Goal: Task Accomplishment & Management: Manage account settings

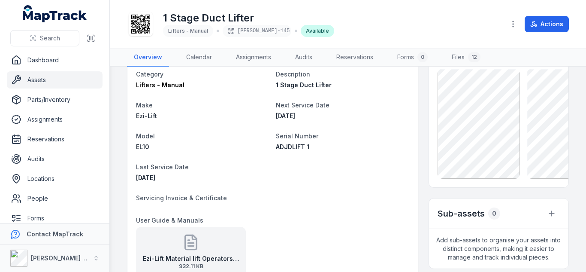
scroll to position [68, 0]
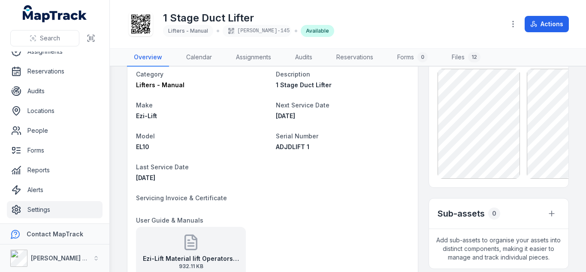
click at [39, 209] on link "Settings" at bounding box center [55, 209] width 96 height 17
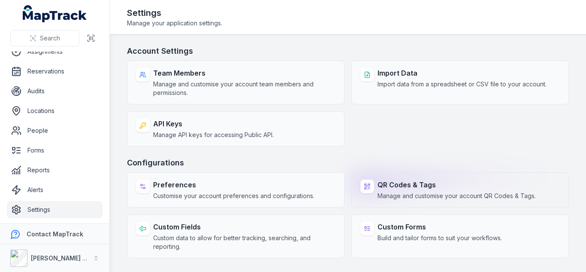
click at [409, 187] on strong "QR Codes & Tags" at bounding box center [457, 184] width 158 height 10
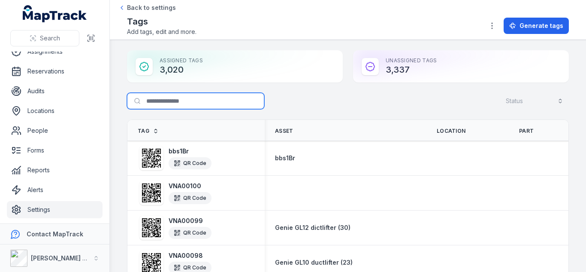
click at [197, 99] on input "Search for tags" at bounding box center [195, 101] width 137 height 16
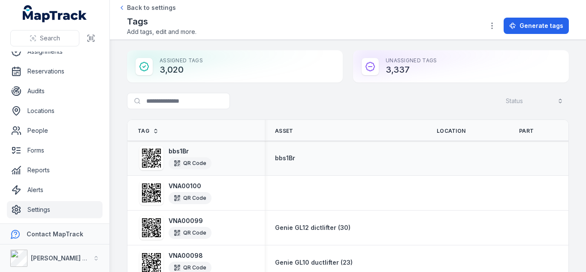
click at [173, 152] on strong "bbs1Br" at bounding box center [190, 151] width 43 height 9
click at [183, 151] on strong "bbs1Br" at bounding box center [190, 151] width 43 height 9
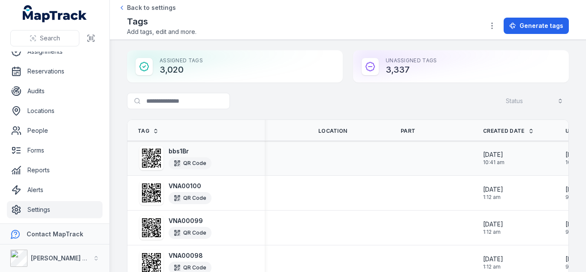
scroll to position [0, 188]
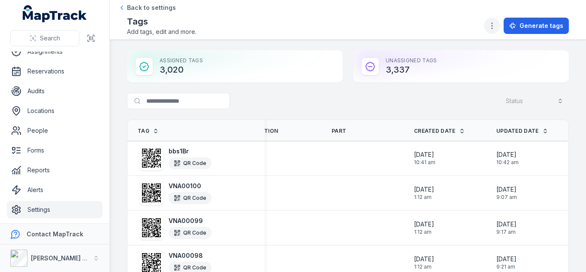
click at [492, 19] on button "button" at bounding box center [492, 26] width 16 height 16
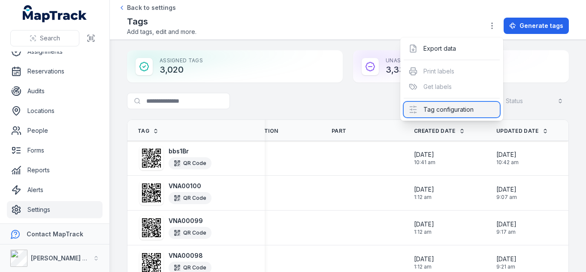
click at [437, 111] on div "Tag configuration" at bounding box center [452, 109] width 96 height 15
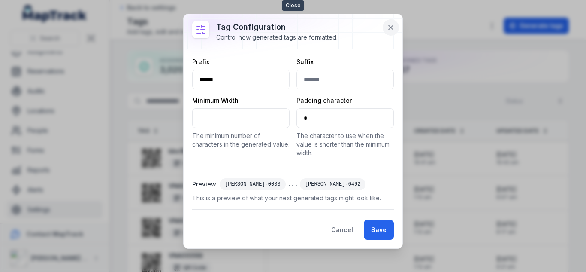
click at [394, 24] on icon at bounding box center [391, 27] width 9 height 9
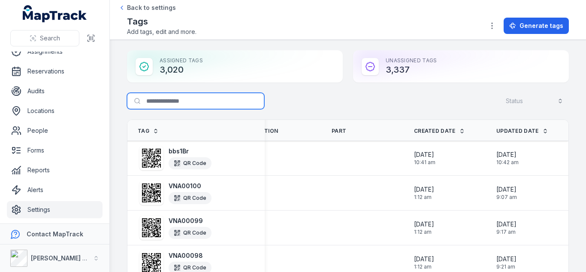
click at [158, 104] on input "Search for tags" at bounding box center [195, 101] width 137 height 16
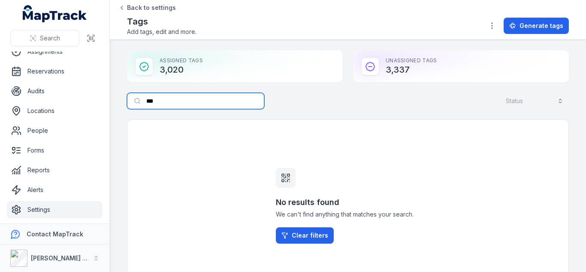
click at [144, 101] on input "***" at bounding box center [195, 101] width 137 height 16
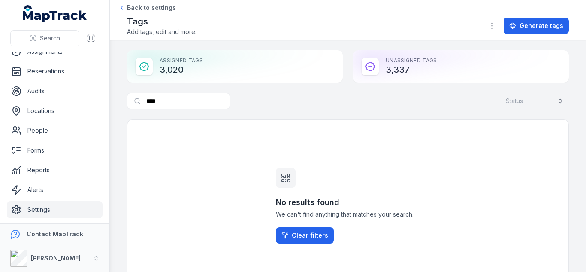
click at [218, 109] on div "Search for tags **** Status" at bounding box center [348, 103] width 442 height 20
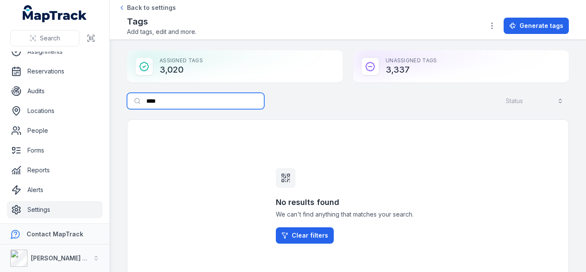
click at [217, 101] on input "****" at bounding box center [195, 101] width 137 height 16
click at [150, 104] on input "****" at bounding box center [195, 101] width 137 height 16
click at [146, 101] on input "****" at bounding box center [195, 101] width 137 height 16
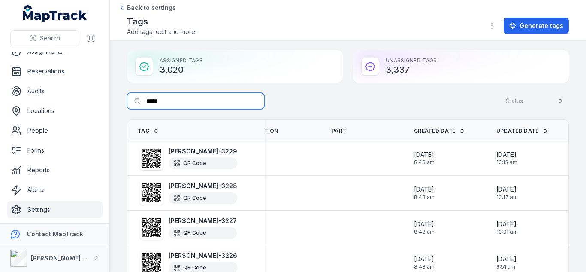
scroll to position [0, 157]
type input "*********"
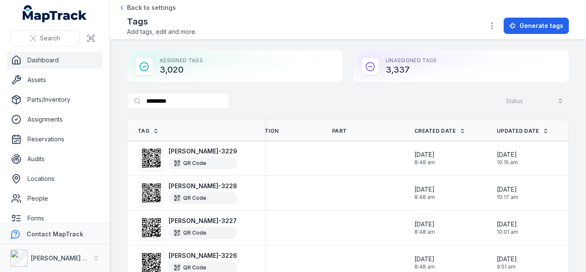
click at [55, 64] on link "Dashboard" at bounding box center [55, 60] width 96 height 17
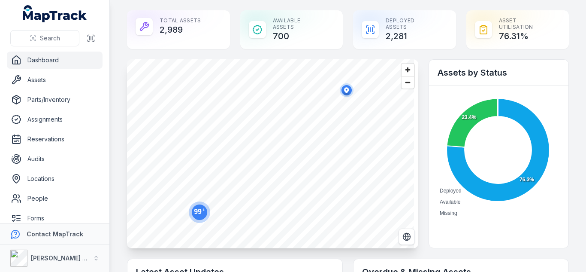
click at [347, 87] on ellipse "button" at bounding box center [347, 90] width 10 height 10
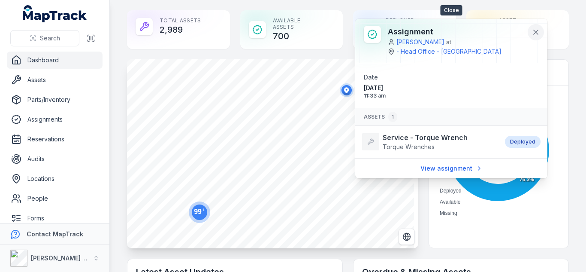
click at [534, 33] on icon at bounding box center [536, 32] width 9 height 9
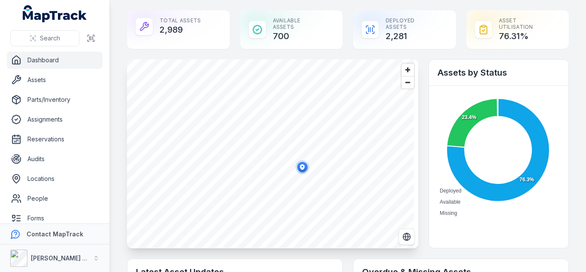
click at [306, 169] on ellipse "button" at bounding box center [302, 167] width 10 height 10
click at [406, 85] on span "Zoom out" at bounding box center [408, 82] width 12 height 12
click at [407, 85] on span "Zoom out" at bounding box center [408, 82] width 12 height 12
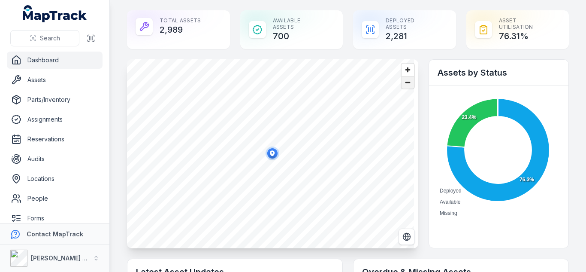
click at [406, 84] on span "Zoom out" at bounding box center [408, 82] width 12 height 12
click at [408, 78] on div at bounding box center [272, 153] width 291 height 189
click at [402, 85] on span "Zoom out" at bounding box center [408, 82] width 12 height 12
click at [53, 72] on link "Assets" at bounding box center [55, 79] width 96 height 17
click at [40, 82] on link "Assets" at bounding box center [55, 79] width 96 height 17
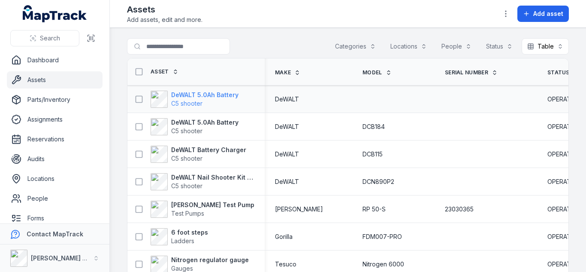
click at [204, 91] on strong "DeWALT 5.0Ah Battery" at bounding box center [204, 95] width 67 height 9
click at [72, 62] on link "Dashboard" at bounding box center [55, 60] width 96 height 17
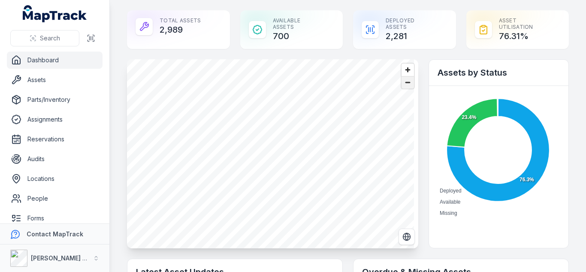
click at [403, 83] on span "Zoom out" at bounding box center [408, 82] width 12 height 12
click at [345, 84] on icon "button" at bounding box center [343, 85] width 5 height 6
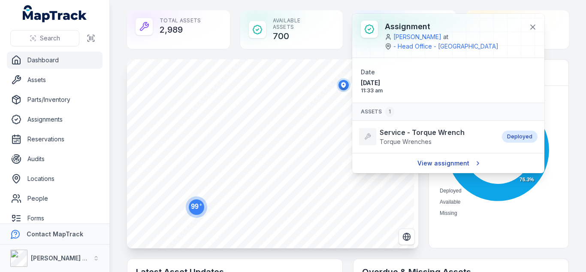
click at [457, 155] on link "View assignment" at bounding box center [448, 163] width 73 height 16
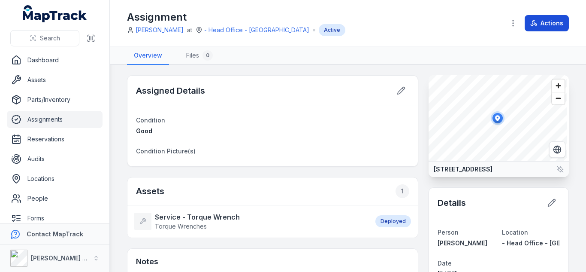
click at [549, 17] on button "Actions" at bounding box center [547, 23] width 44 height 16
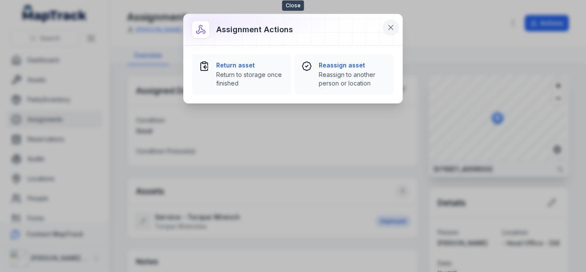
click at [392, 25] on icon at bounding box center [391, 27] width 9 height 9
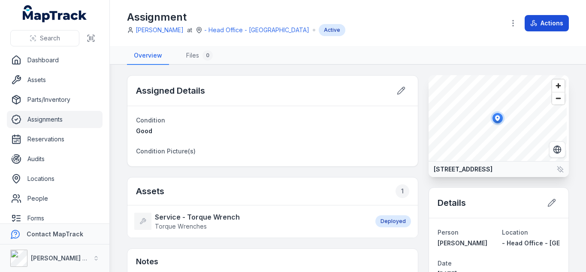
click at [545, 16] on button "Actions" at bounding box center [547, 23] width 44 height 16
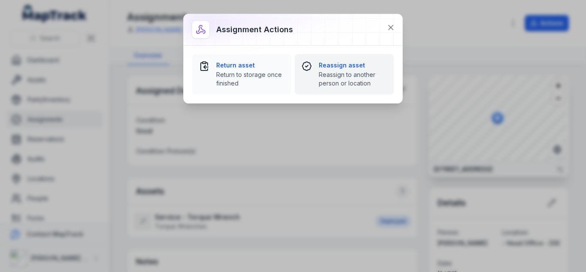
click at [335, 62] on strong "Reassign asset" at bounding box center [353, 65] width 68 height 9
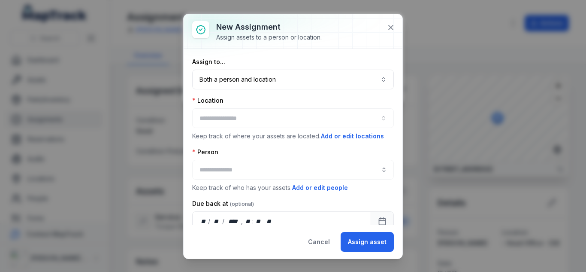
click at [215, 115] on div at bounding box center [293, 118] width 202 height 20
click at [227, 116] on button "button" at bounding box center [293, 118] width 202 height 20
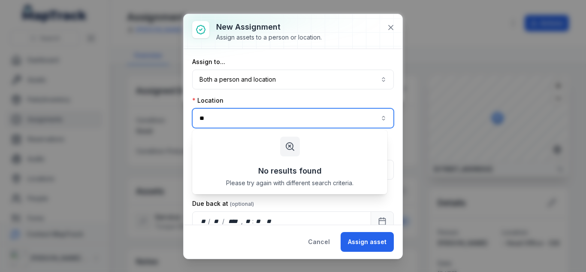
type input "*"
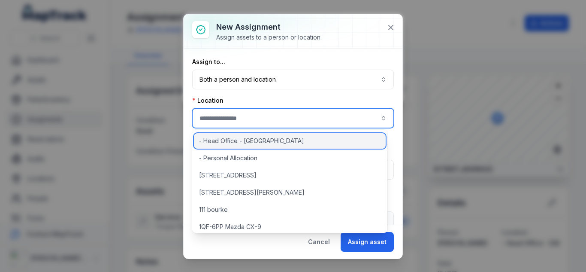
click at [249, 143] on span "- Head Office - [GEOGRAPHIC_DATA]" at bounding box center [251, 141] width 105 height 9
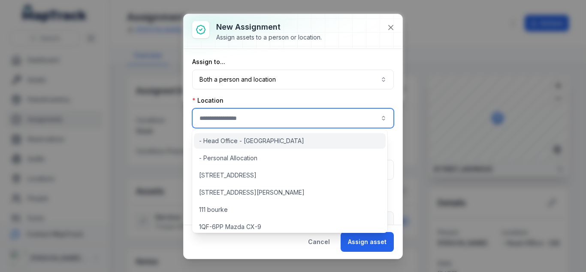
type input "**********"
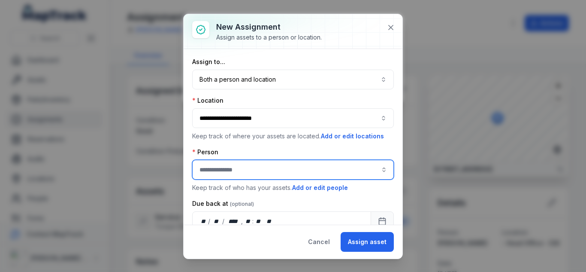
click at [225, 164] on input "assignment-add:person-label" at bounding box center [293, 170] width 202 height 20
click at [218, 206] on span "[PERSON_NAME]" at bounding box center [225, 209] width 48 height 9
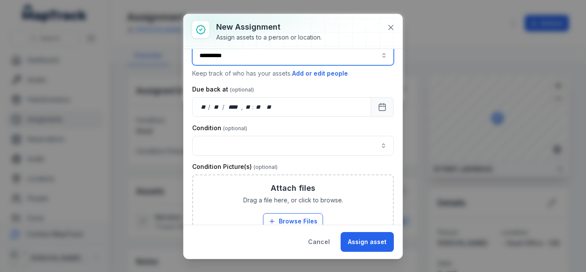
scroll to position [115, 0]
type input "**********"
click at [243, 137] on button "button" at bounding box center [293, 145] width 202 height 20
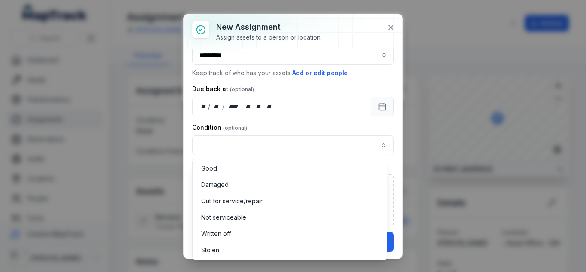
click at [241, 160] on div "Good Damaged Out for service/repair Not serviceable Written off Stolen" at bounding box center [289, 208] width 195 height 101
click at [237, 168] on div "Good" at bounding box center [289, 168] width 177 height 9
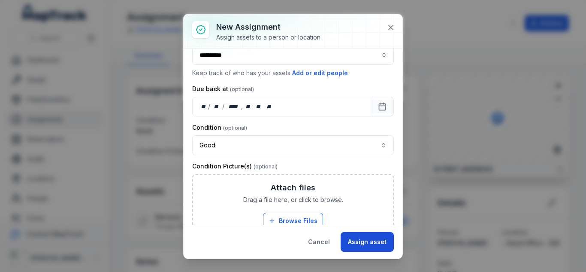
click at [356, 240] on button "Assign asset" at bounding box center [367, 242] width 53 height 20
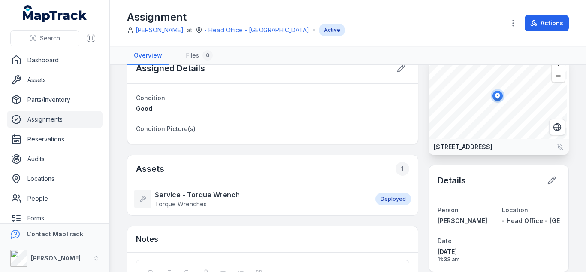
scroll to position [23, 0]
